Goal: Task Accomplishment & Management: Use online tool/utility

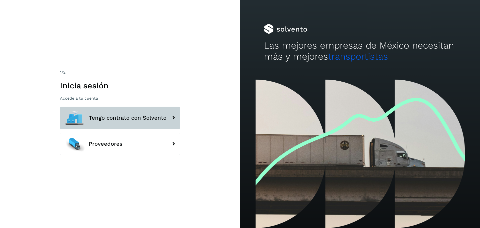
click at [135, 114] on button "Tengo contrato con Solvento" at bounding box center [120, 118] width 120 height 23
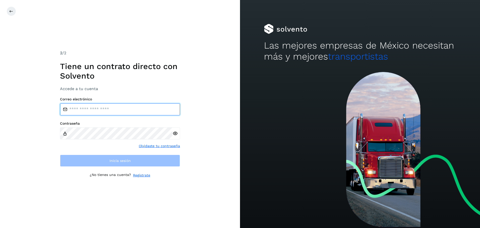
type input "**********"
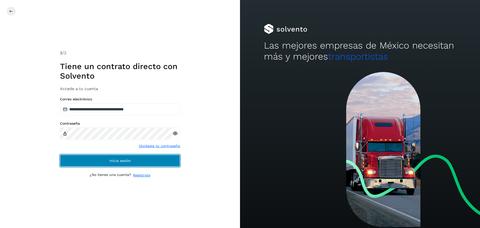
click at [98, 162] on button "Inicia sesión" at bounding box center [120, 161] width 120 height 12
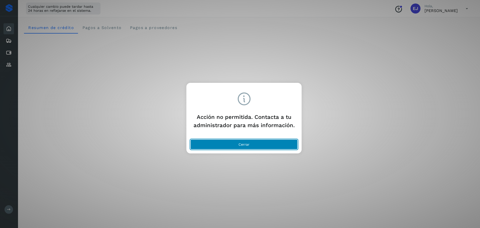
click at [250, 143] on button "Cerrar" at bounding box center [244, 144] width 107 height 10
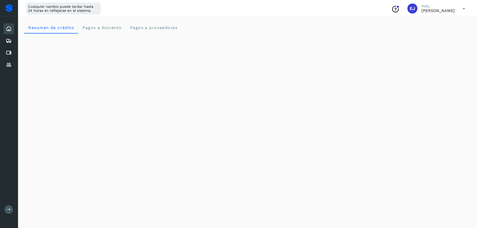
click at [9, 32] on div "Inicio" at bounding box center [9, 28] width 11 height 11
drag, startPoint x: 10, startPoint y: 206, endPoint x: 17, endPoint y: 200, distance: 9.4
click at [10, 206] on button at bounding box center [9, 209] width 9 height 9
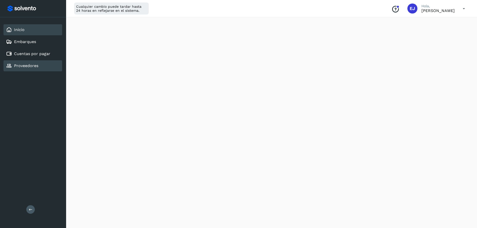
click at [31, 67] on link "Proveedores" at bounding box center [26, 65] width 24 height 5
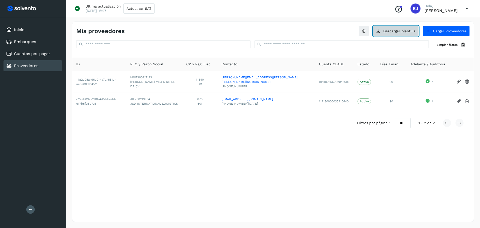
click at [402, 31] on button "Descargar plantilla" at bounding box center [396, 31] width 46 height 11
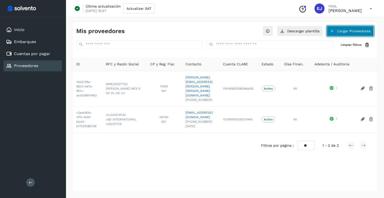
click at [341, 31] on button "Cargar Proveedores" at bounding box center [350, 31] width 47 height 11
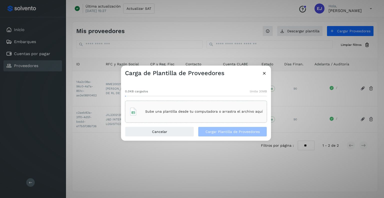
click at [203, 113] on p "Sube una plantilla desde tu computadora o arrastra el archivo aquí" at bounding box center [204, 111] width 118 height 4
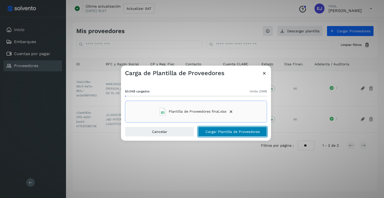
click at [212, 132] on span "Cargar Plantilla de Proveedores" at bounding box center [233, 132] width 54 height 4
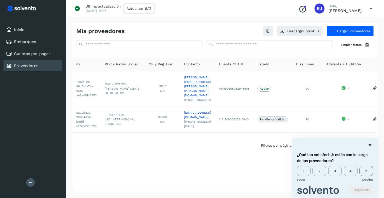
drag, startPoint x: 365, startPoint y: 174, endPoint x: 358, endPoint y: 173, distance: 7.3
click at [365, 174] on span "5" at bounding box center [367, 171] width 14 height 10
click at [364, 189] on button "Siguiente" at bounding box center [361, 190] width 23 height 8
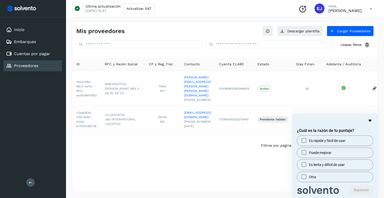
click at [370, 122] on icon "Ocultar encuesta" at bounding box center [370, 121] width 6 height 6
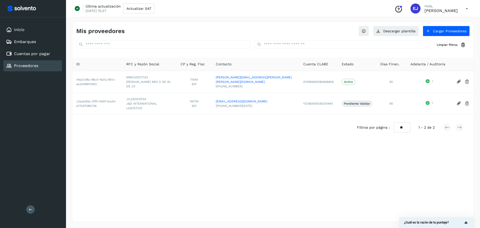
click at [43, 67] on div "Proveedores" at bounding box center [33, 65] width 59 height 11
click at [24, 65] on link "Proveedores" at bounding box center [26, 65] width 24 height 5
click at [29, 54] on link "Cuentas por pagar" at bounding box center [32, 53] width 36 height 5
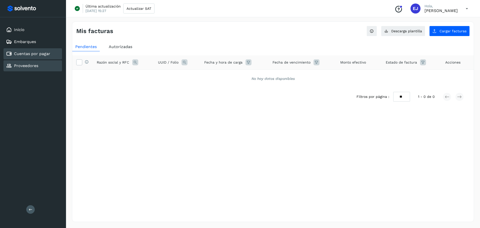
click at [28, 66] on link "Proveedores" at bounding box center [26, 65] width 24 height 5
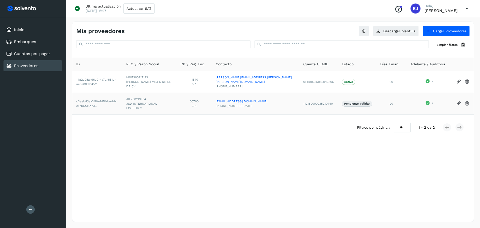
click at [345, 94] on td "Pendiente Validar" at bounding box center [357, 104] width 39 height 22
click at [345, 102] on p "Pendiente Validar" at bounding box center [357, 104] width 26 height 4
drag, startPoint x: 445, startPoint y: 35, endPoint x: 259, endPoint y: 41, distance: 186.7
click at [283, 40] on div "Mis proveedores Descargar plantilla Cargar Proveedores Limpiar filtros" at bounding box center [273, 38] width 402 height 32
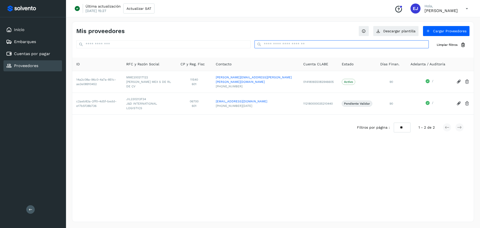
click at [276, 45] on input "text" at bounding box center [342, 44] width 174 height 8
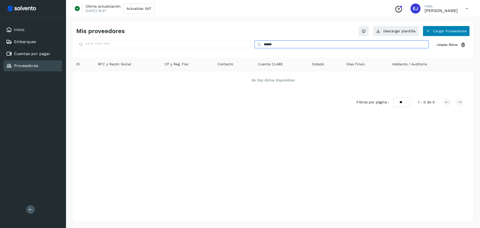
type input "******"
click at [438, 34] on button "Cargar Proveedores" at bounding box center [446, 31] width 47 height 11
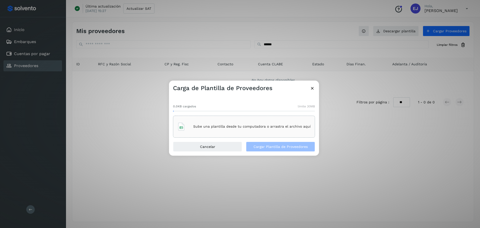
click at [222, 129] on div "Sube una plantilla desde tu computadora o arrastra el archivo aquí" at bounding box center [244, 127] width 134 height 14
click at [260, 149] on button "Cargar Plantilla de Proveedores" at bounding box center [280, 147] width 69 height 10
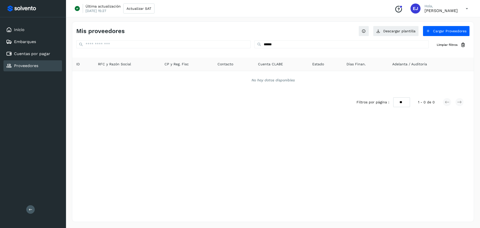
click at [37, 66] on link "Proveedores" at bounding box center [26, 65] width 24 height 5
click at [126, 4] on button "Actualizar SAT" at bounding box center [138, 9] width 31 height 10
click at [35, 52] on link "Cuentas por pagar" at bounding box center [32, 53] width 36 height 5
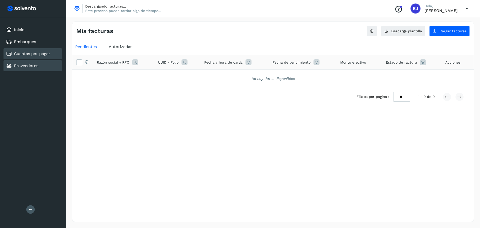
click at [30, 70] on div "Proveedores" at bounding box center [33, 65] width 59 height 11
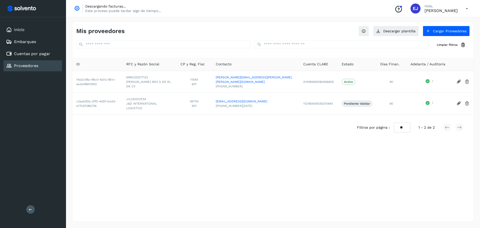
click at [468, 9] on icon at bounding box center [467, 9] width 10 height 10
click at [439, 32] on div "Cerrar sesión" at bounding box center [442, 33] width 60 height 10
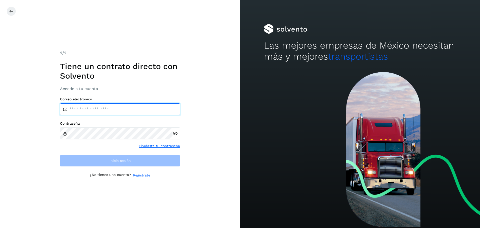
type input "**********"
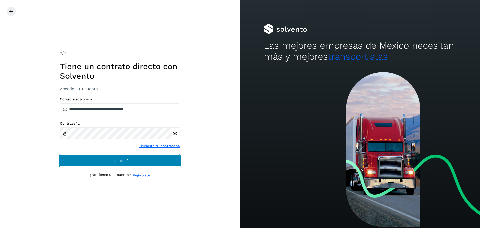
click at [96, 161] on button "Inicia sesión" at bounding box center [120, 161] width 120 height 12
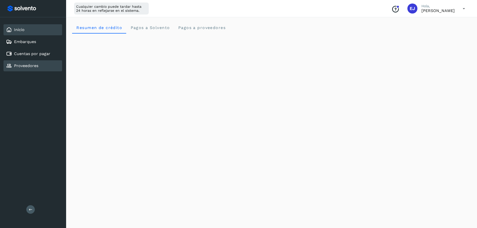
click at [28, 67] on link "Proveedores" at bounding box center [26, 65] width 24 height 5
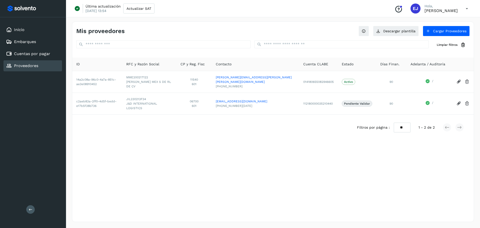
click at [241, 133] on div "Mis proveedores Descargar plantilla Cargar Proveedores Limpiar filtros ID RFC y…" at bounding box center [273, 122] width 402 height 200
click at [440, 31] on button "Cargar Proveedores" at bounding box center [446, 31] width 47 height 11
click at [30, 63] on div "Proveedores" at bounding box center [33, 65] width 59 height 11
click at [441, 32] on button "Cargar Proveedores" at bounding box center [446, 31] width 47 height 11
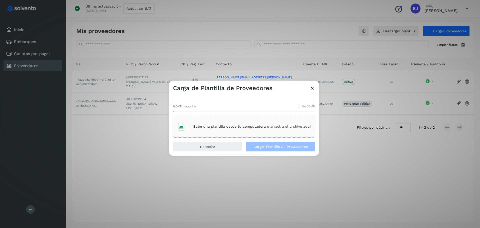
click at [235, 130] on div "Sube una plantilla desde tu computadora o arrastra el archivo aquí" at bounding box center [244, 127] width 134 height 14
click at [262, 146] on span "Cargar Plantilla de Proveedores" at bounding box center [281, 147] width 54 height 4
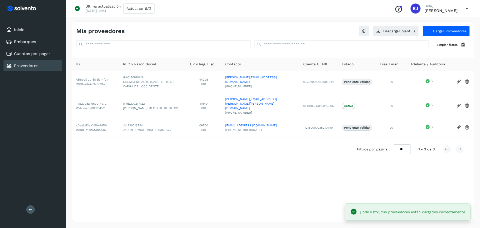
click at [195, 158] on div "Mis proveedores Descargar plantilla Cargar Proveedores Limpiar filtros ID RFC y…" at bounding box center [273, 122] width 402 height 200
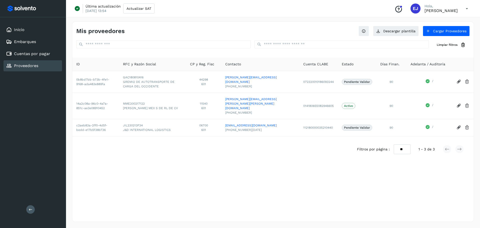
click at [29, 210] on icon at bounding box center [31, 209] width 4 height 4
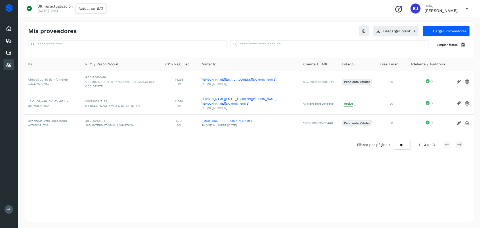
click at [465, 8] on icon at bounding box center [467, 9] width 10 height 10
click at [432, 35] on div "Cerrar sesión" at bounding box center [442, 33] width 60 height 10
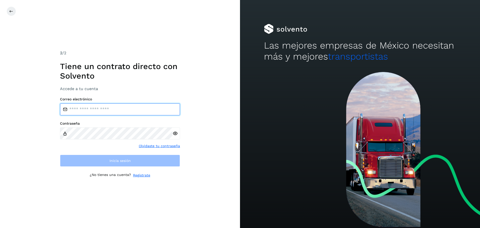
type input "**********"
